Goal: Information Seeking & Learning: Find specific page/section

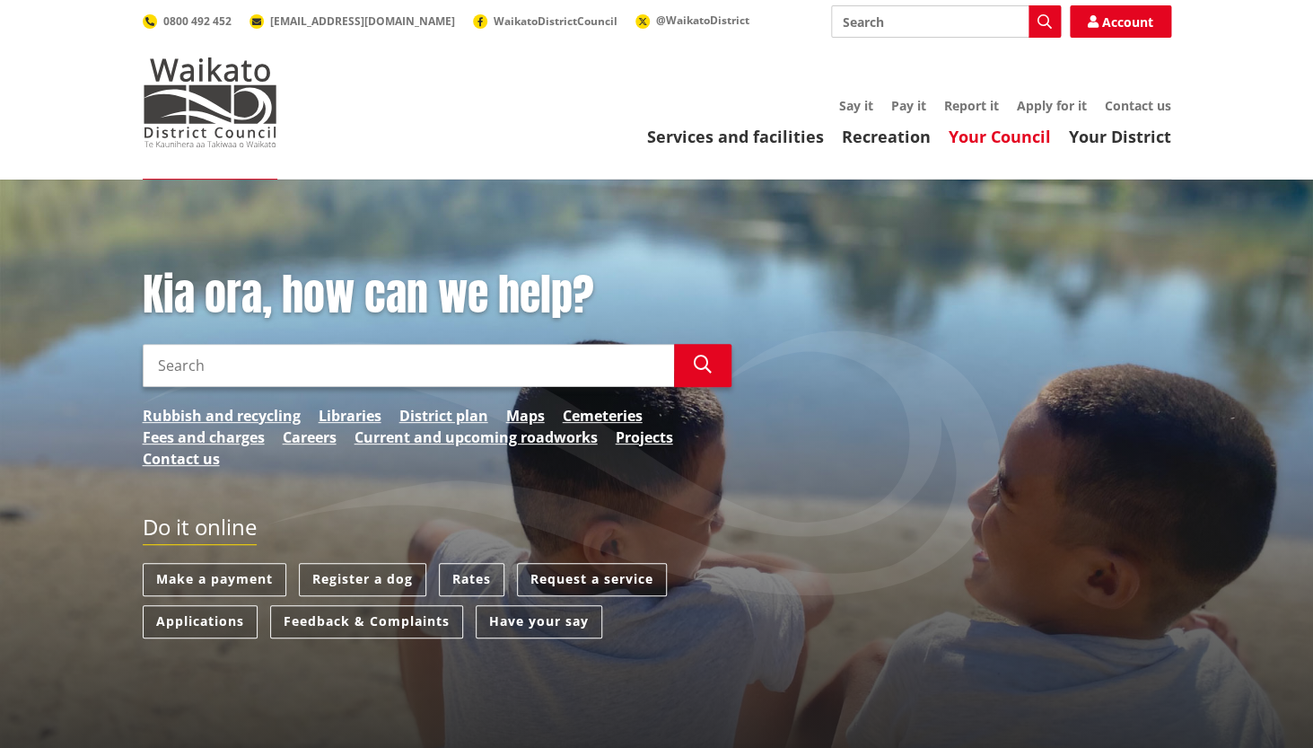
click at [1012, 133] on link "Your Council" at bounding box center [1000, 137] width 102 height 22
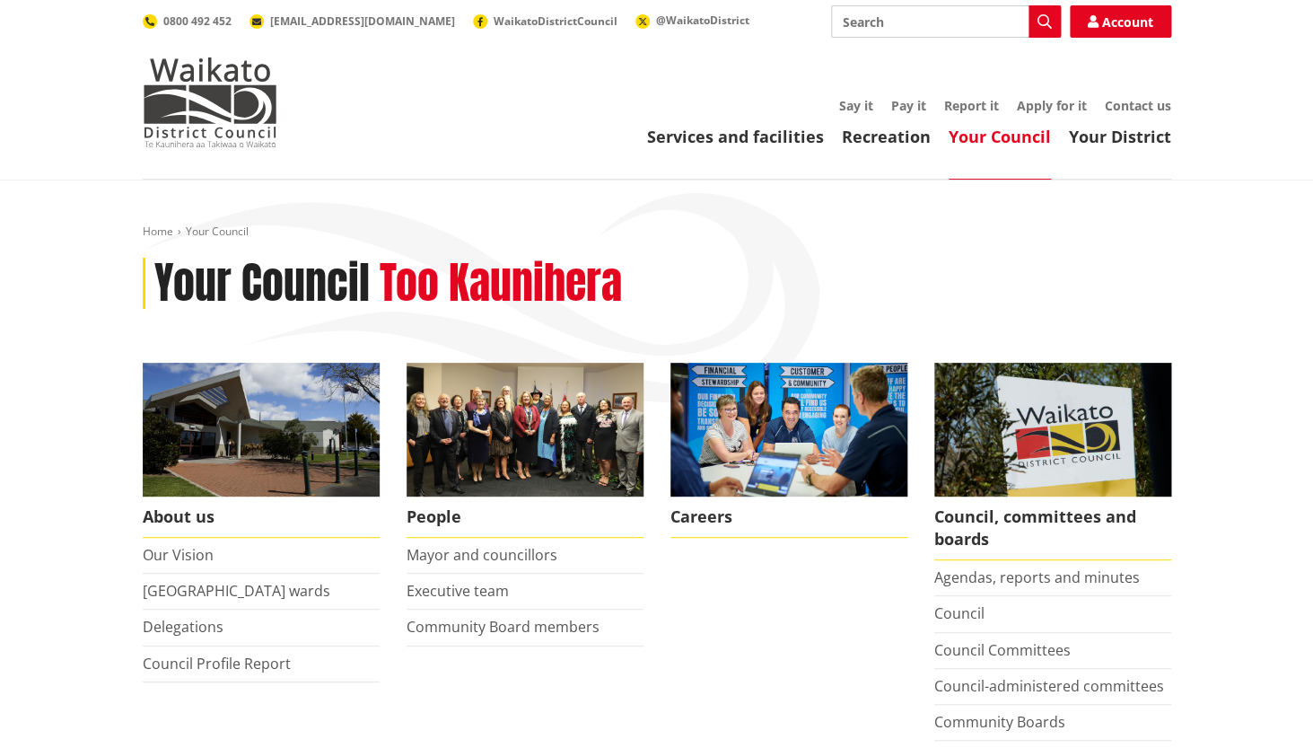
scroll to position [43, 0]
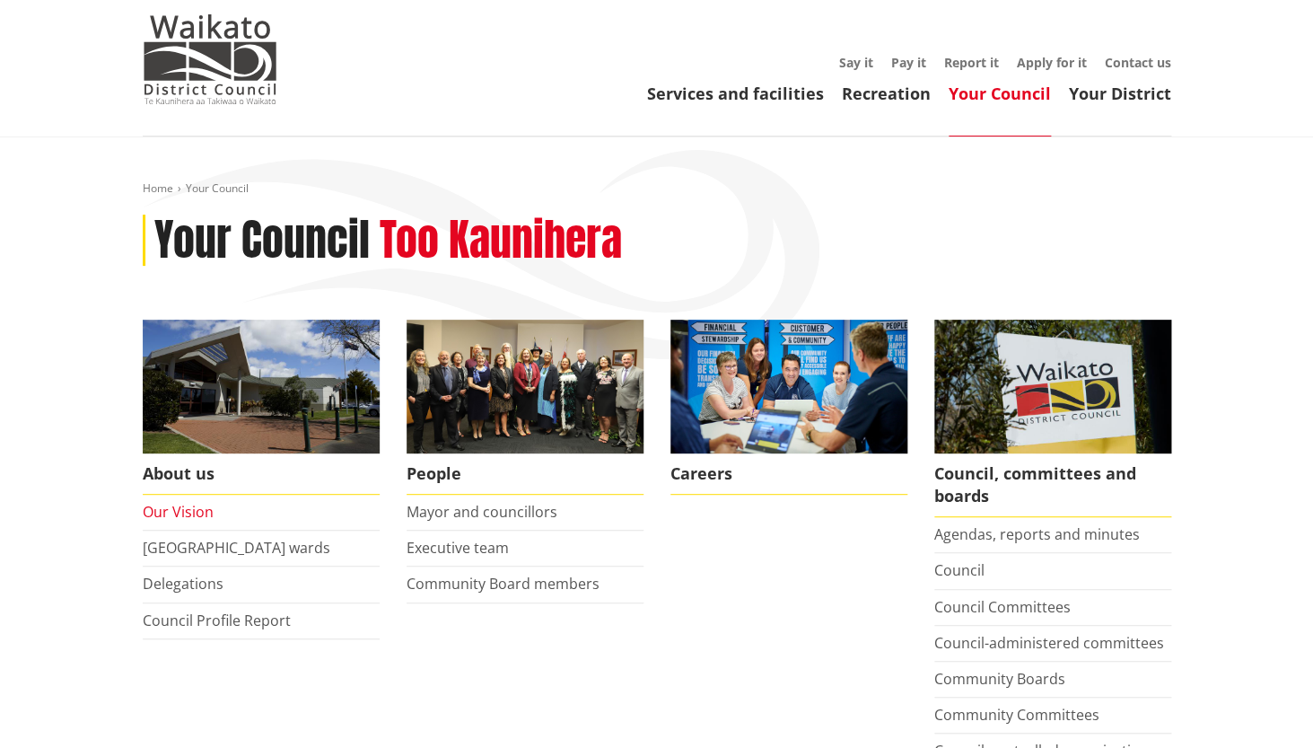
click at [192, 510] on link "Our Vision" at bounding box center [178, 512] width 71 height 20
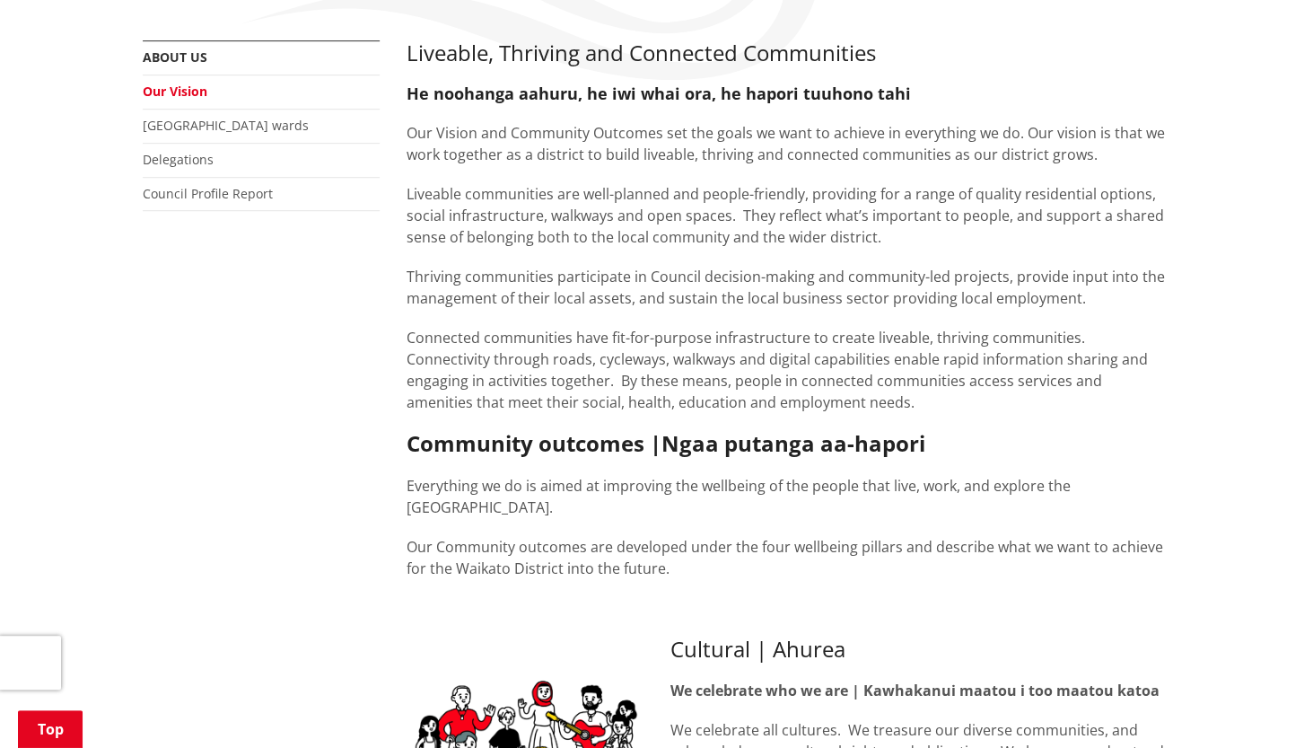
scroll to position [352, 0]
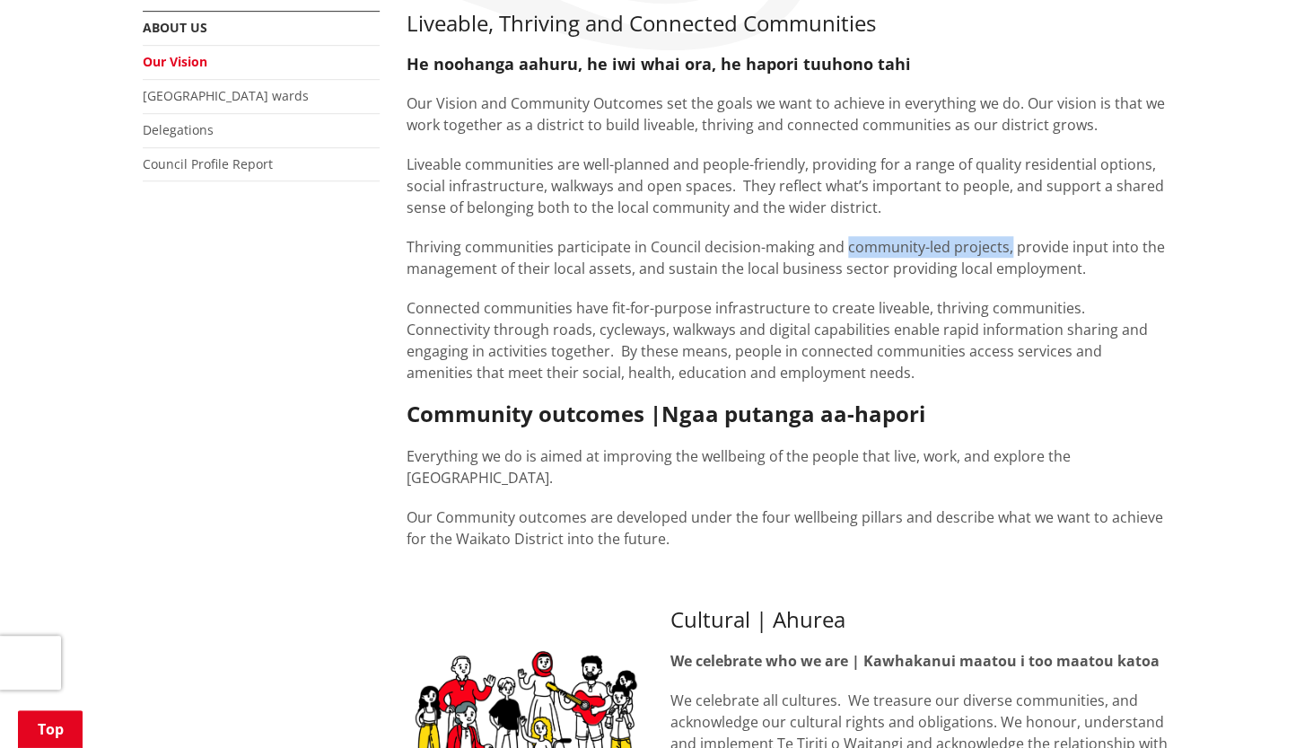
drag, startPoint x: 844, startPoint y: 246, endPoint x: 1004, endPoint y: 257, distance: 161.0
click at [1004, 257] on p "Thriving communities participate in Council decision-making and community-led p…" at bounding box center [789, 257] width 765 height 43
copy p "community-led projects,"
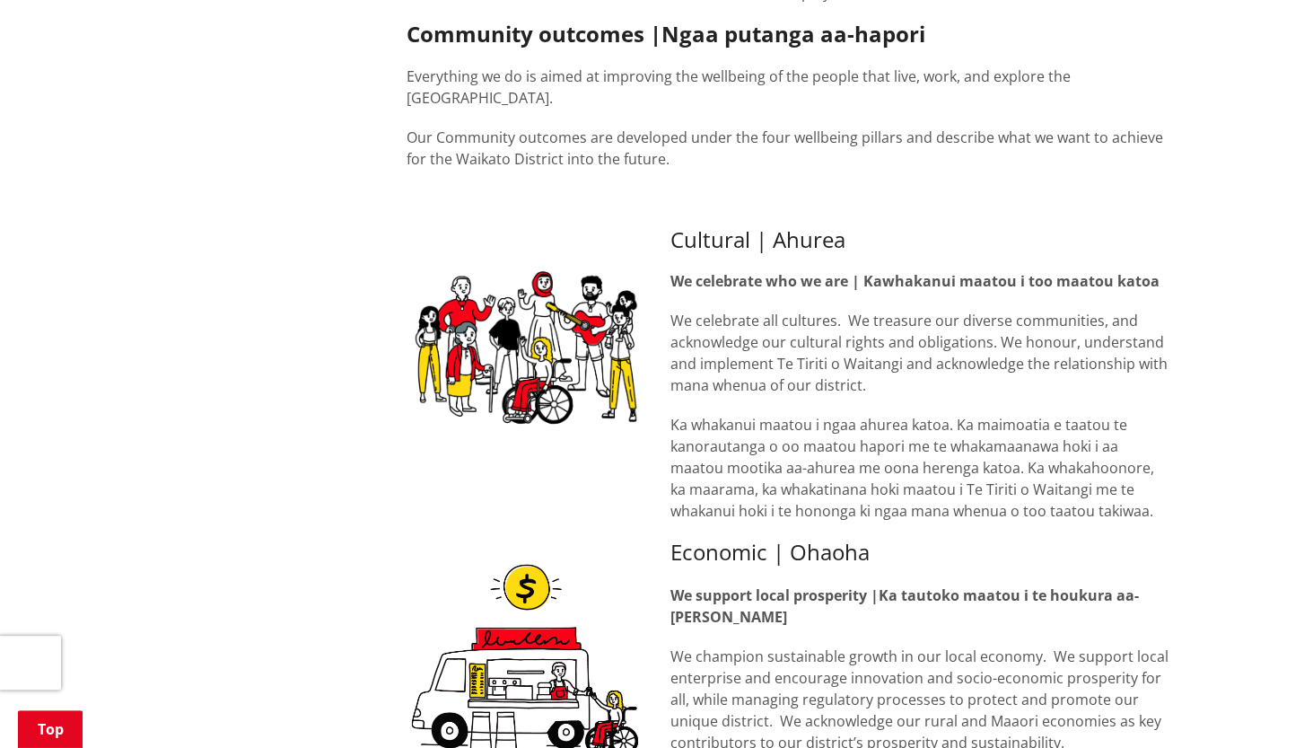
scroll to position [734, 0]
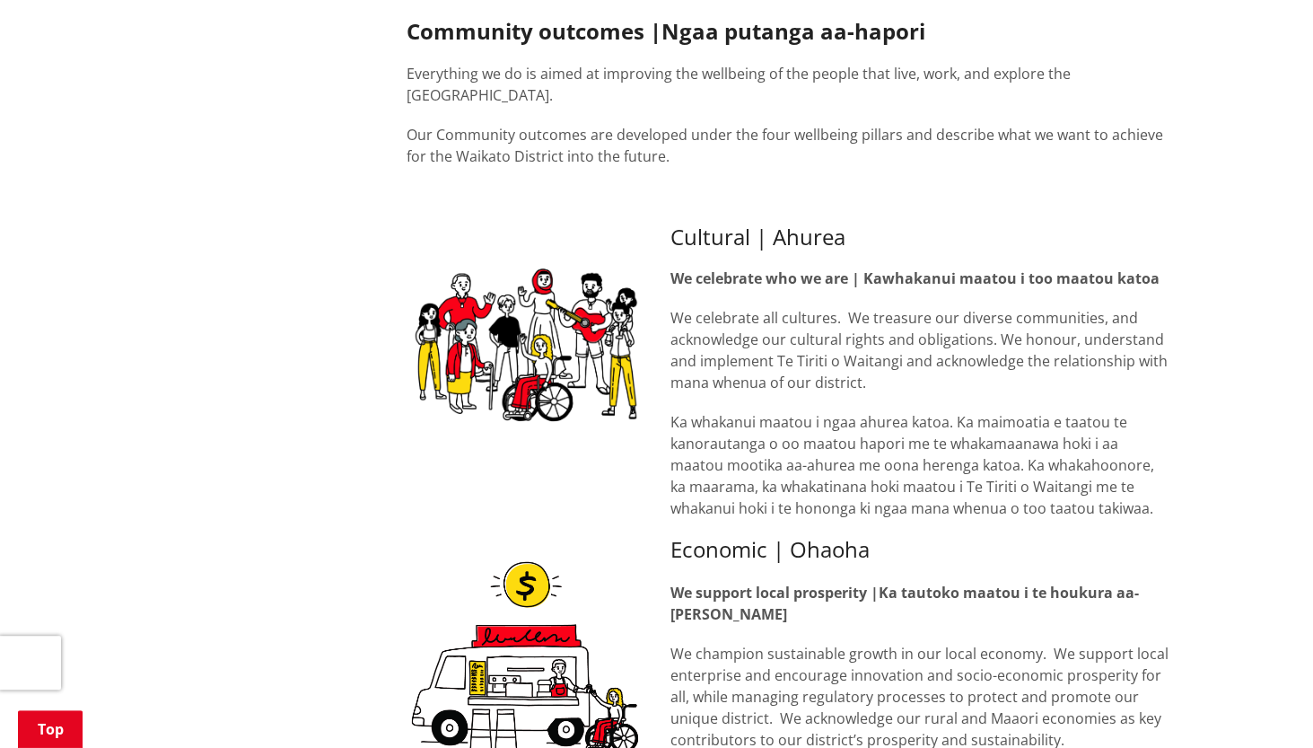
drag, startPoint x: 675, startPoint y: 317, endPoint x: 873, endPoint y: 385, distance: 209.7
click at [873, 385] on p "We celebrate all cultures. We treasure our diverse communities, and acknowledge…" at bounding box center [919, 350] width 501 height 86
copy p "We celebrate all cultures. We treasure our diverse communities, and acknowledge…"
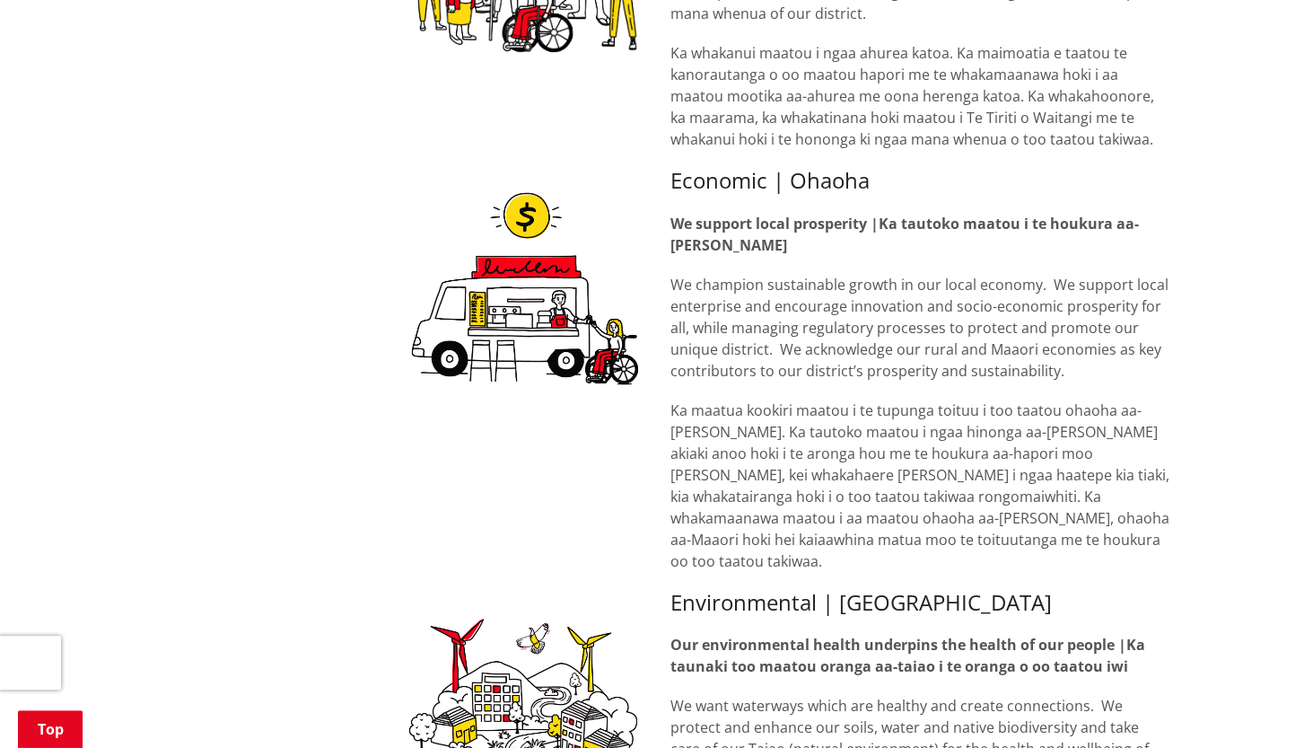
scroll to position [1142, 0]
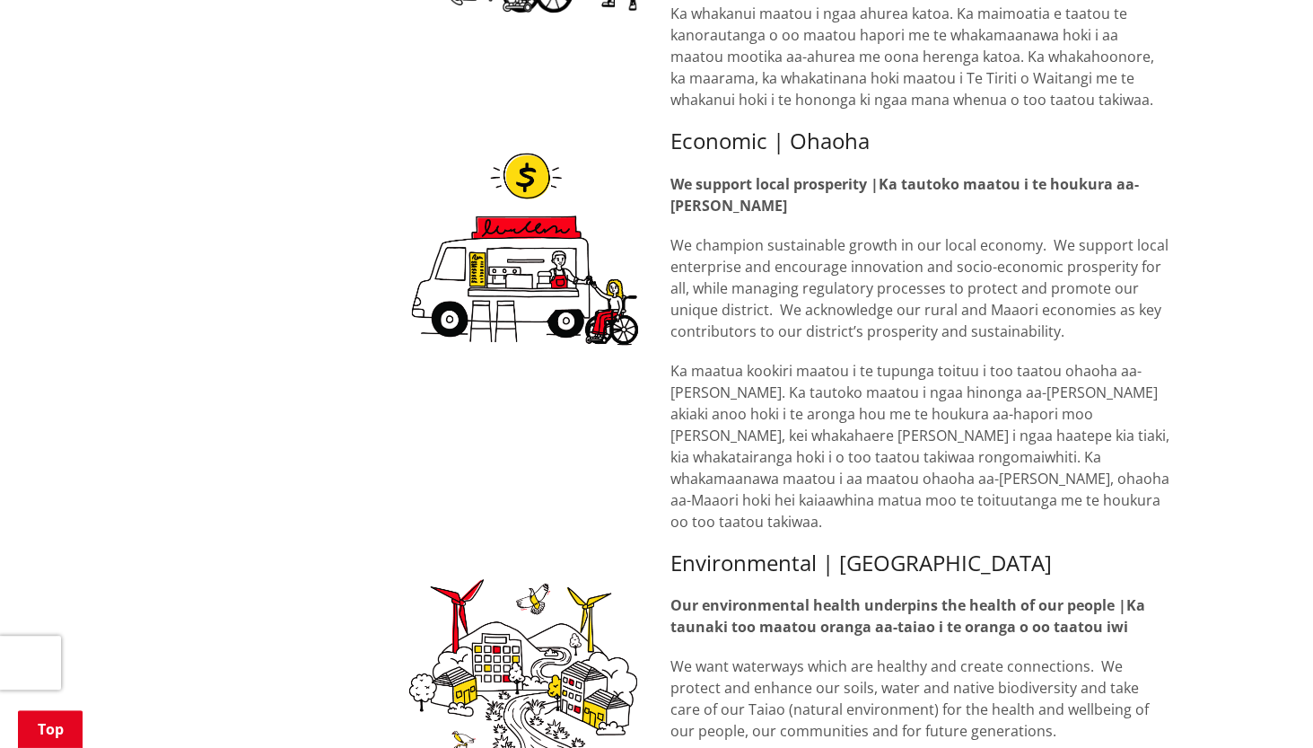
drag, startPoint x: 672, startPoint y: 249, endPoint x: 1069, endPoint y: 340, distance: 407.1
click at [1069, 340] on p "We champion sustainable growth in our local economy. We support local enterpris…" at bounding box center [919, 287] width 501 height 108
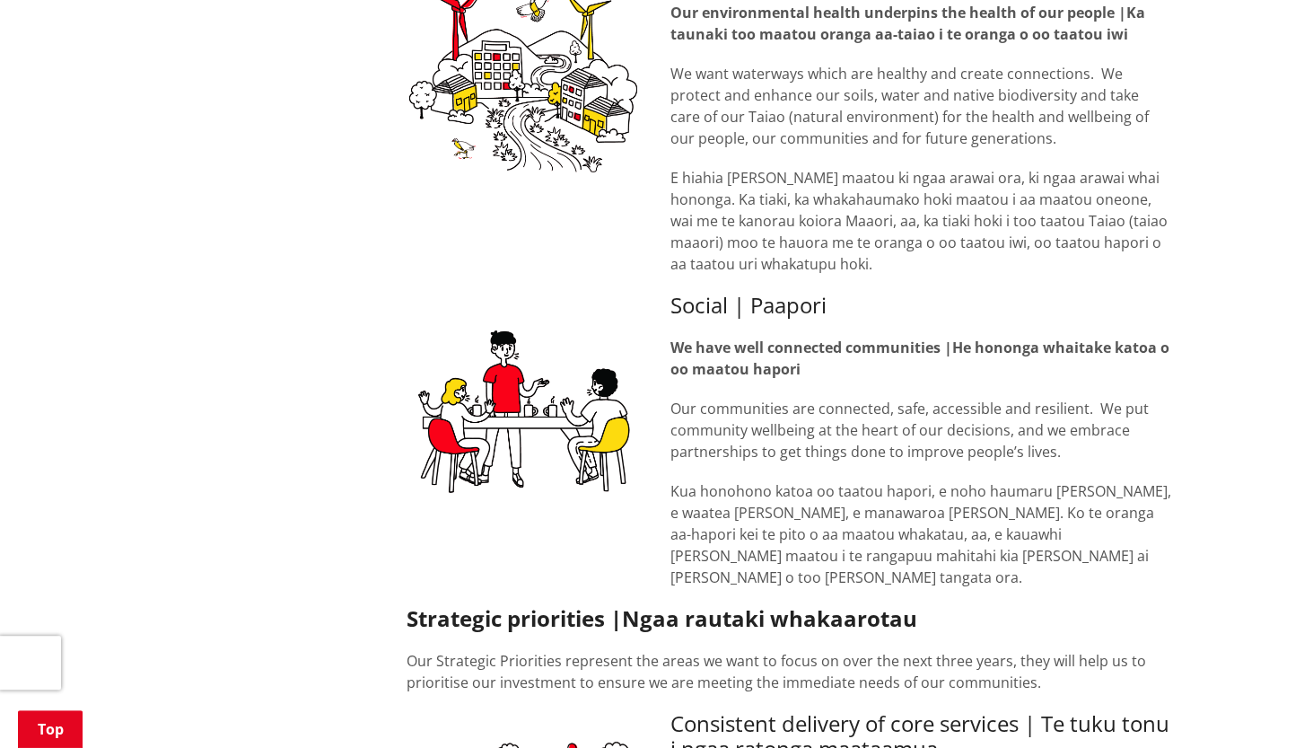
scroll to position [1740, 0]
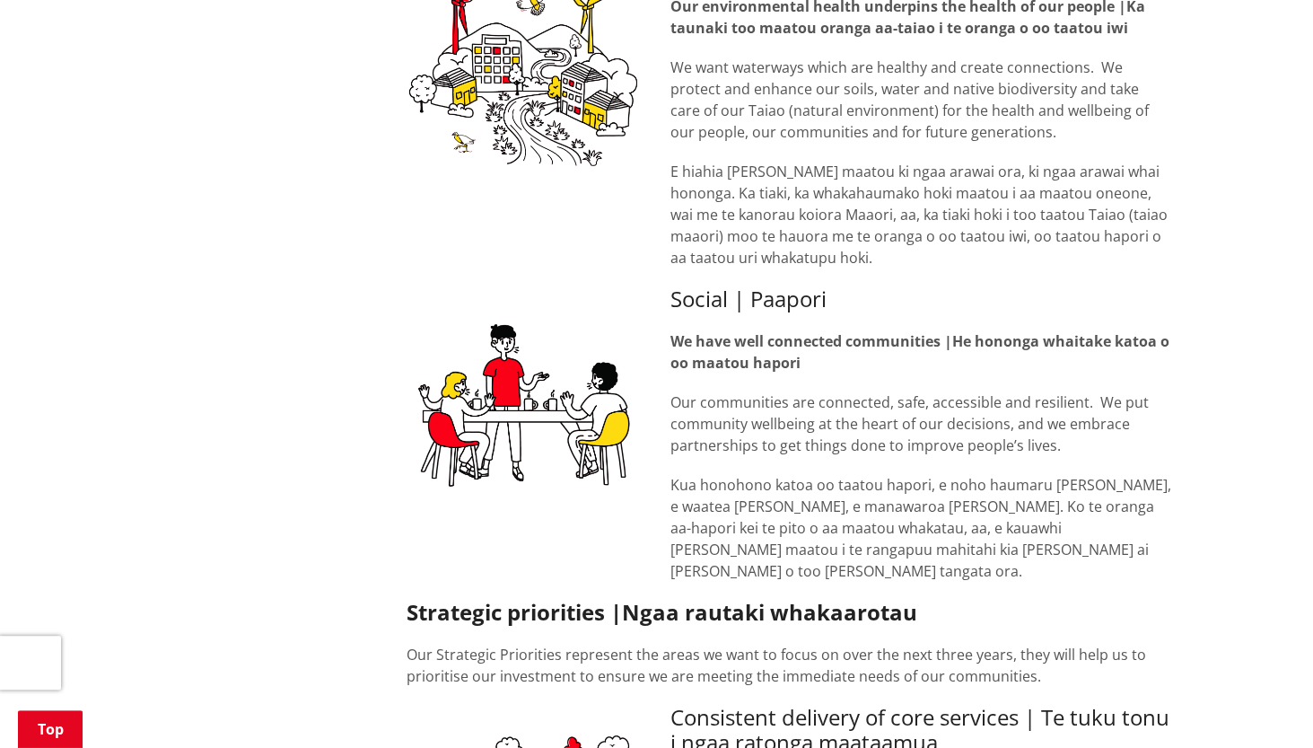
drag, startPoint x: 670, startPoint y: 380, endPoint x: 1088, endPoint y: 430, distance: 420.2
click at [1088, 430] on p "Our communities are connected, safe, accessible and resilient. We put community…" at bounding box center [919, 423] width 501 height 65
copy p "Our communities are connected, safe, accessible and resilient. We put community…"
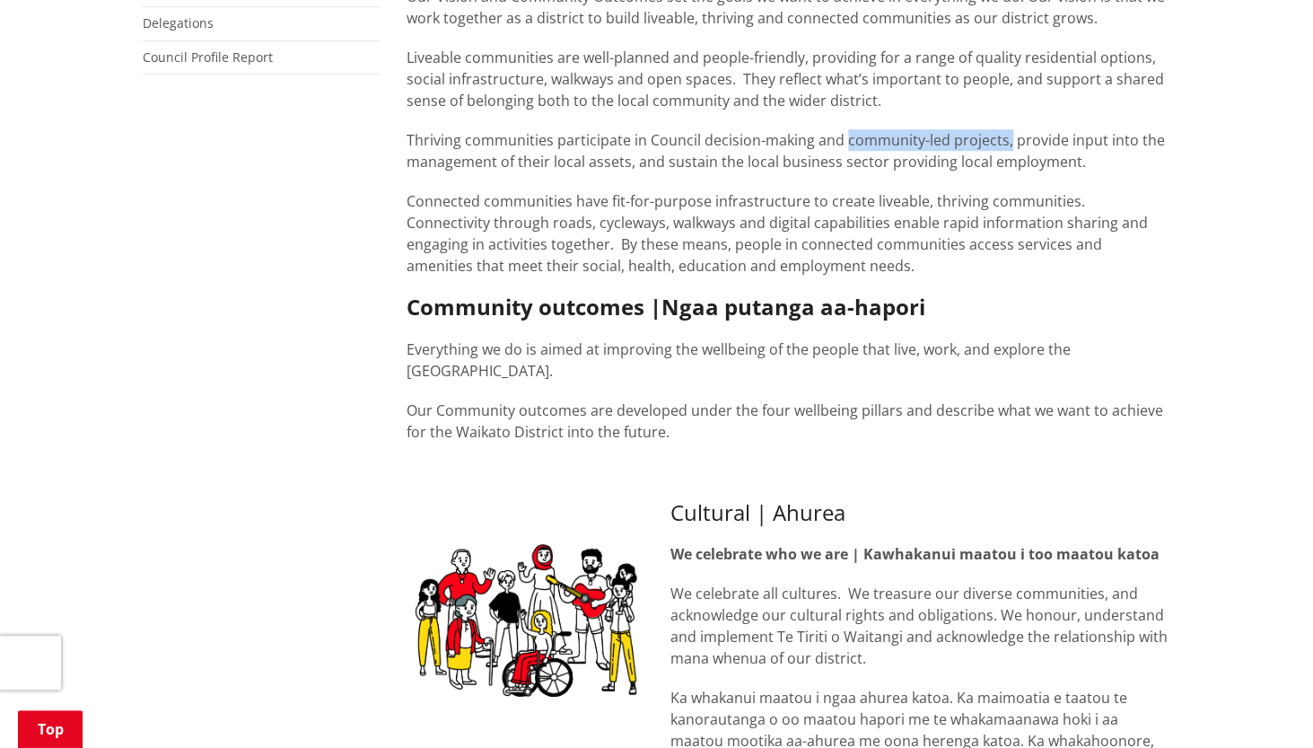
scroll to position [0, 0]
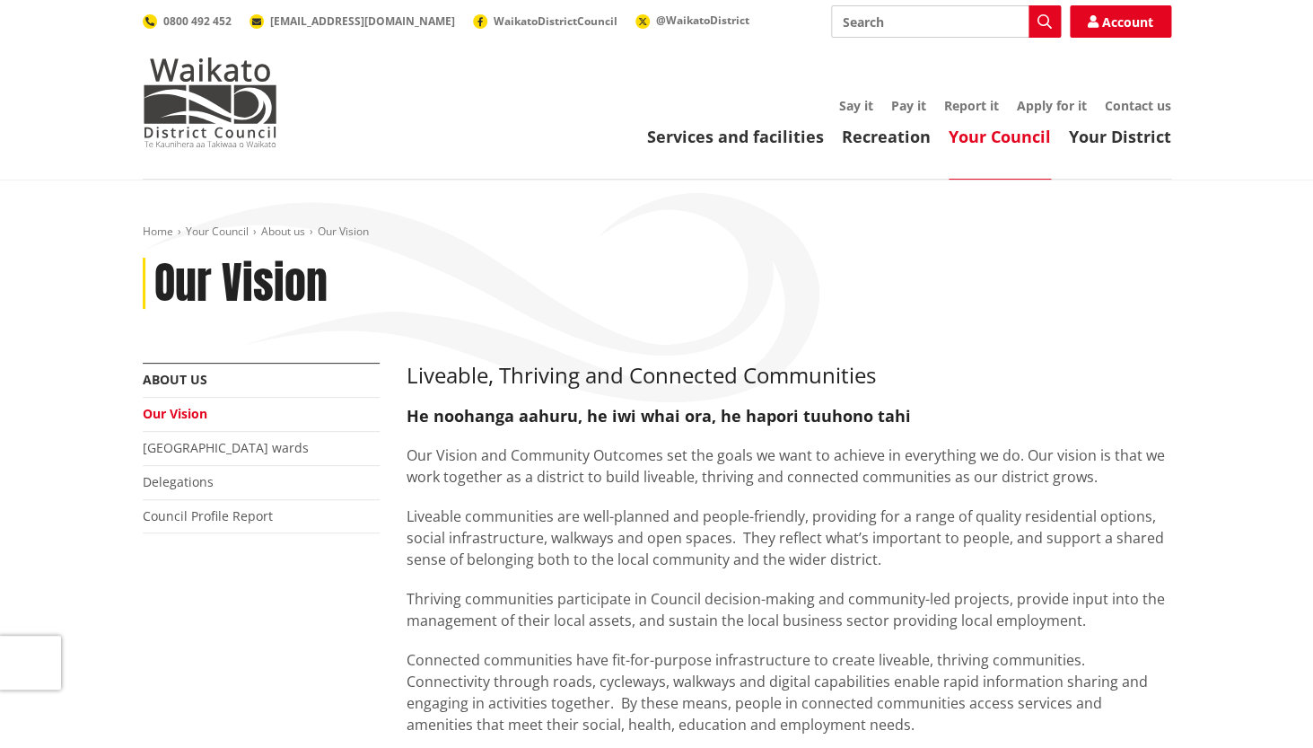
click at [892, 8] on input "Search" at bounding box center [946, 21] width 230 height 32
type input "takitini"
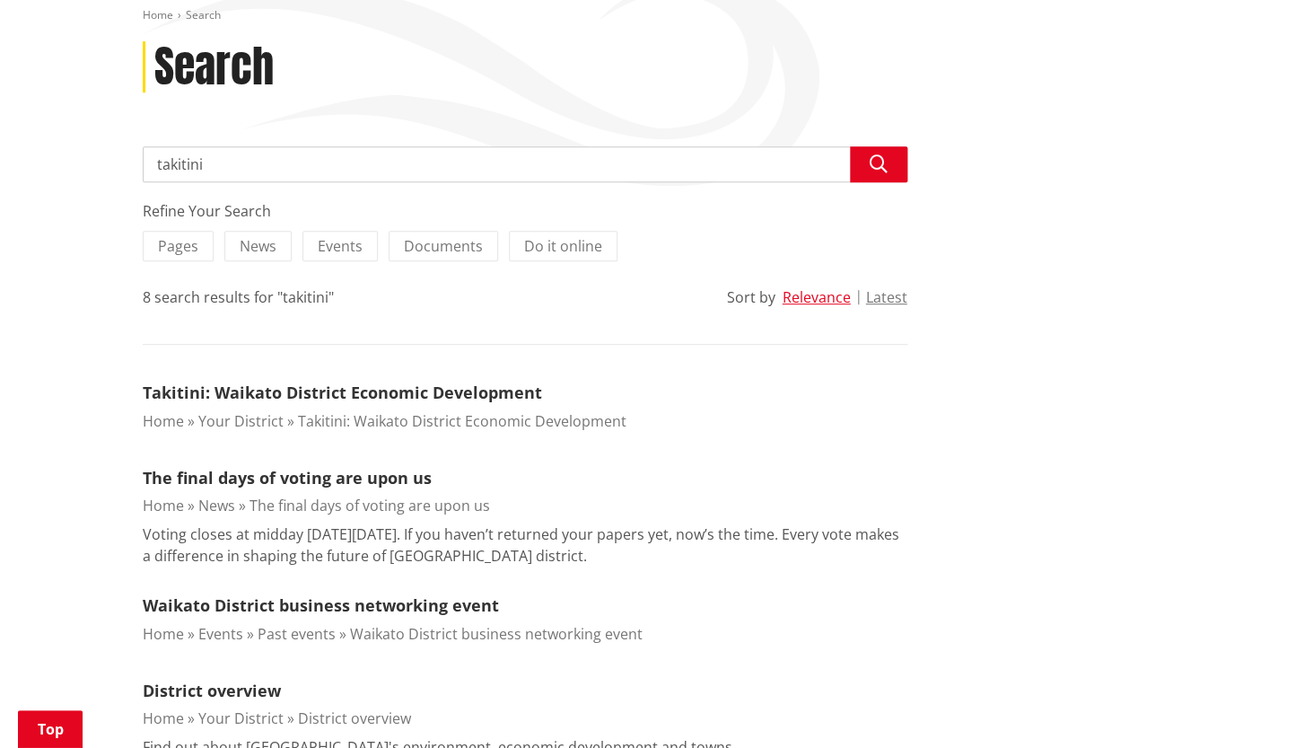
scroll to position [232, 0]
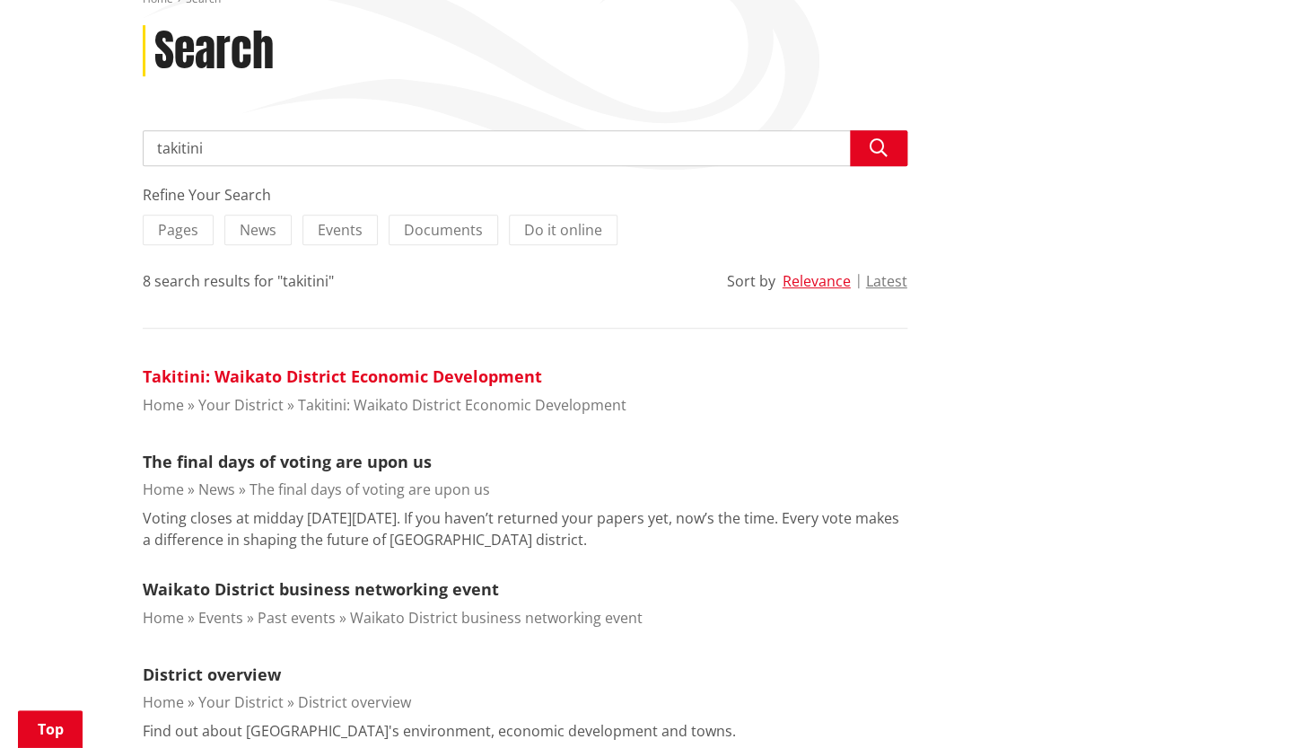
click at [255, 377] on link "Takitini: Waikato District Economic Development" at bounding box center [342, 376] width 399 height 22
